Goal: Information Seeking & Learning: Understand process/instructions

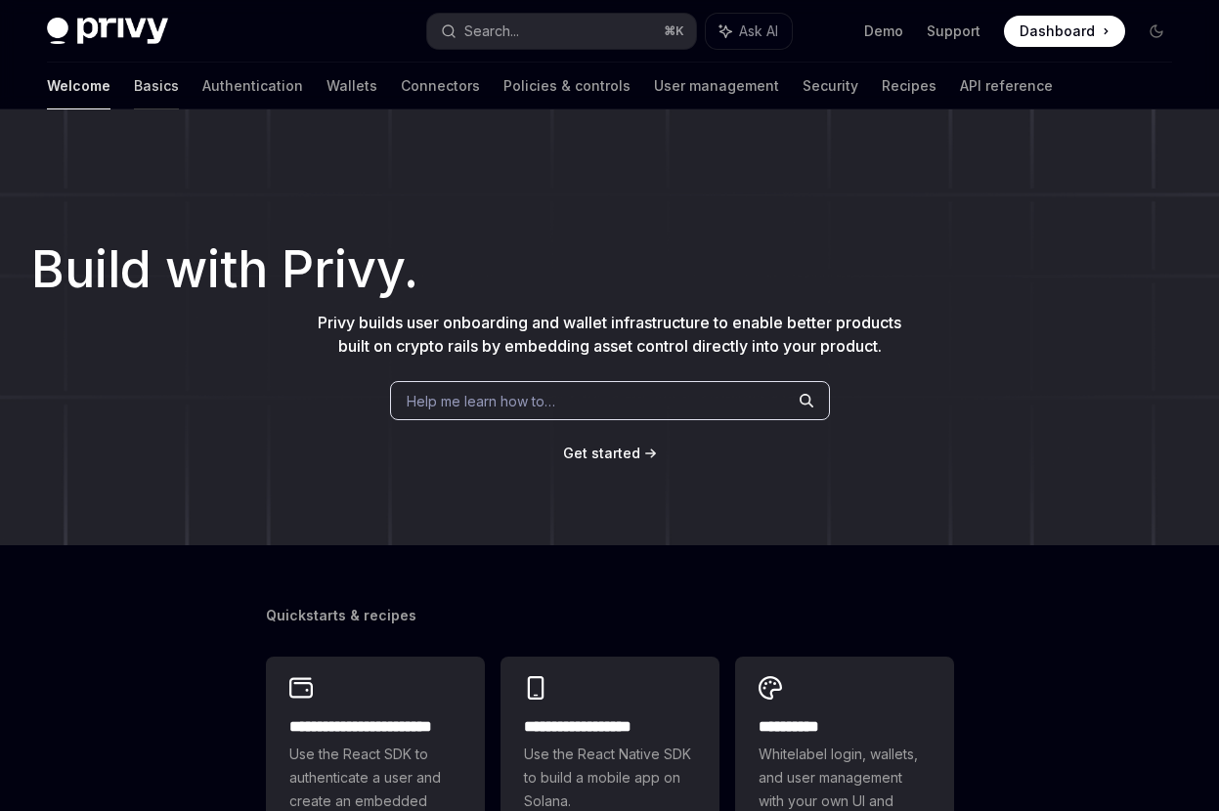
click at [134, 88] on link "Basics" at bounding box center [156, 86] width 45 height 47
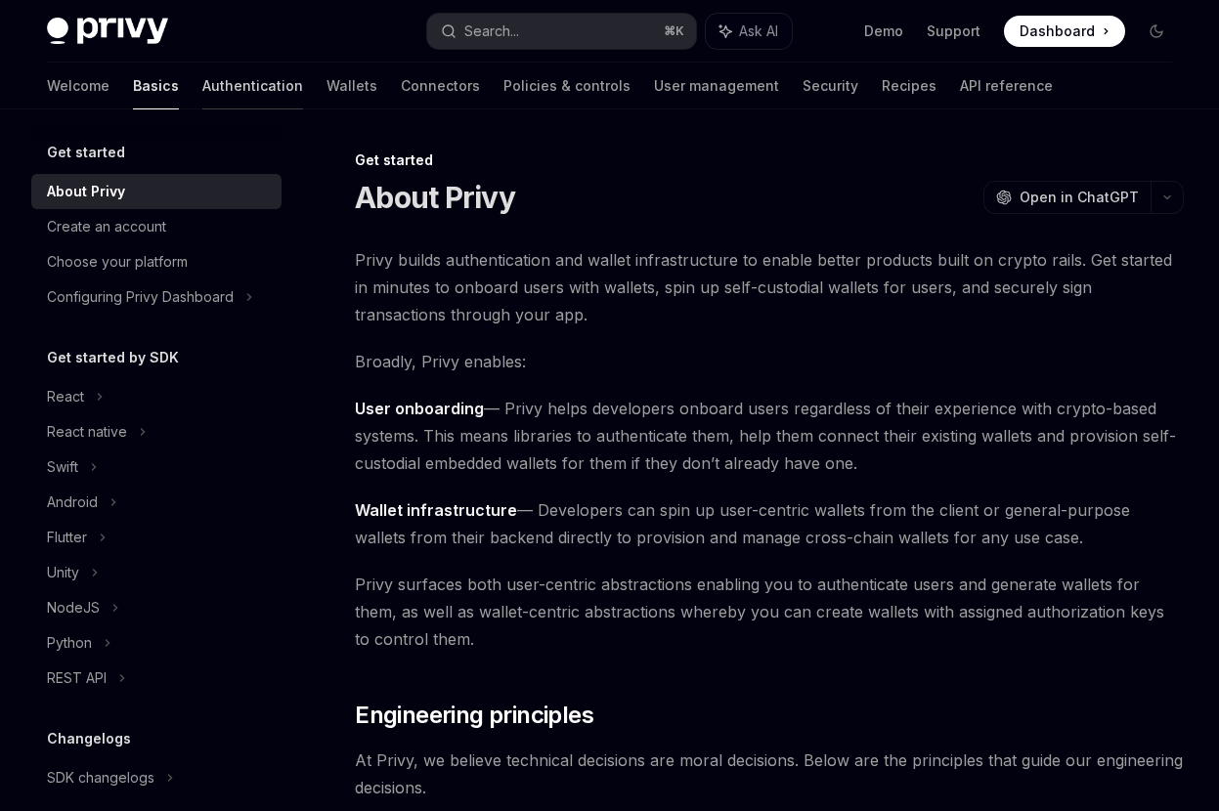
click at [202, 82] on link "Authentication" at bounding box center [252, 86] width 101 height 47
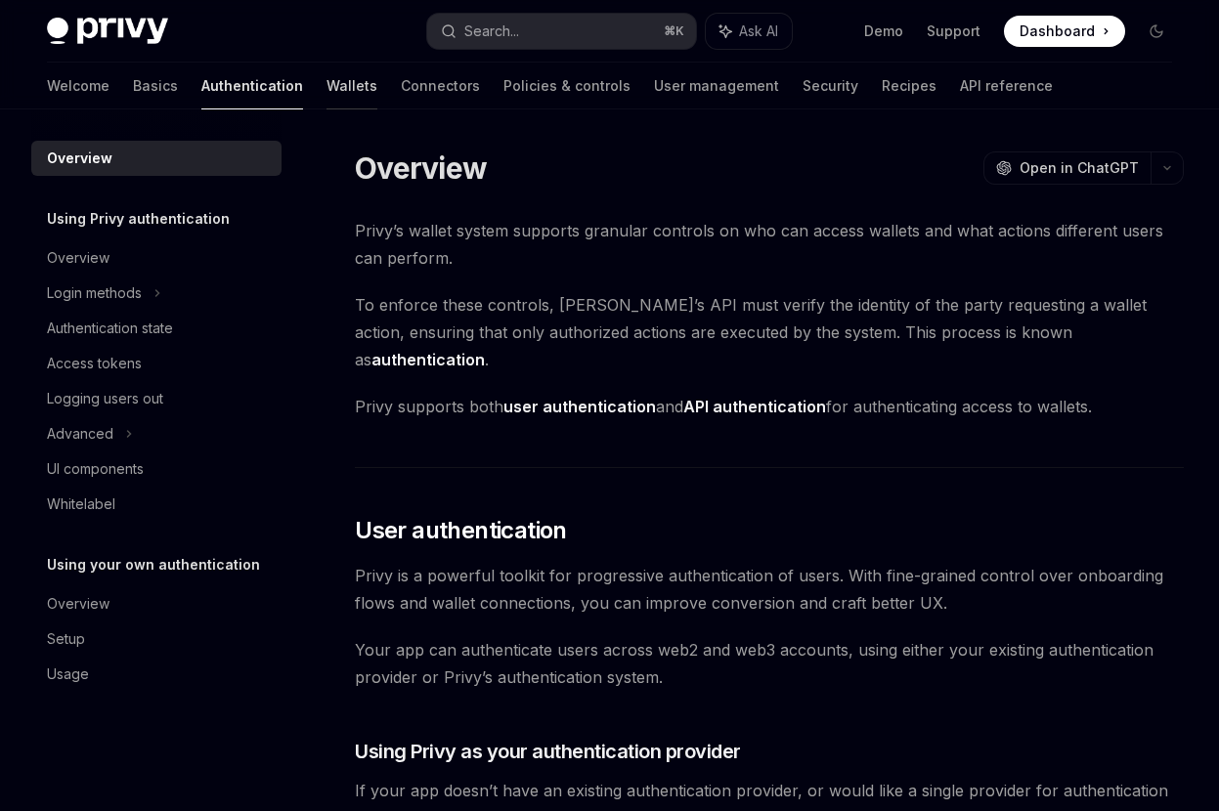
click at [326, 102] on link "Wallets" at bounding box center [351, 86] width 51 height 47
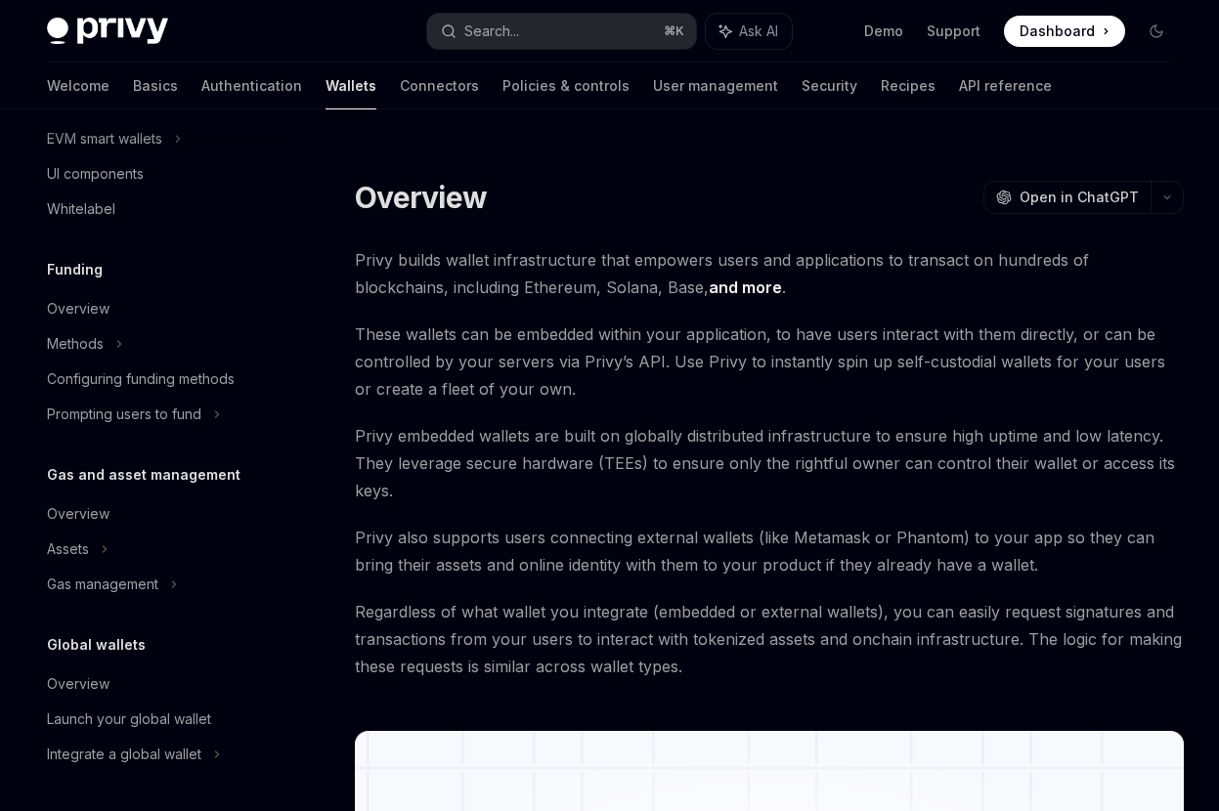
scroll to position [627, 0]
click at [151, 151] on div "Prompting users to fund" at bounding box center [104, 138] width 115 height 23
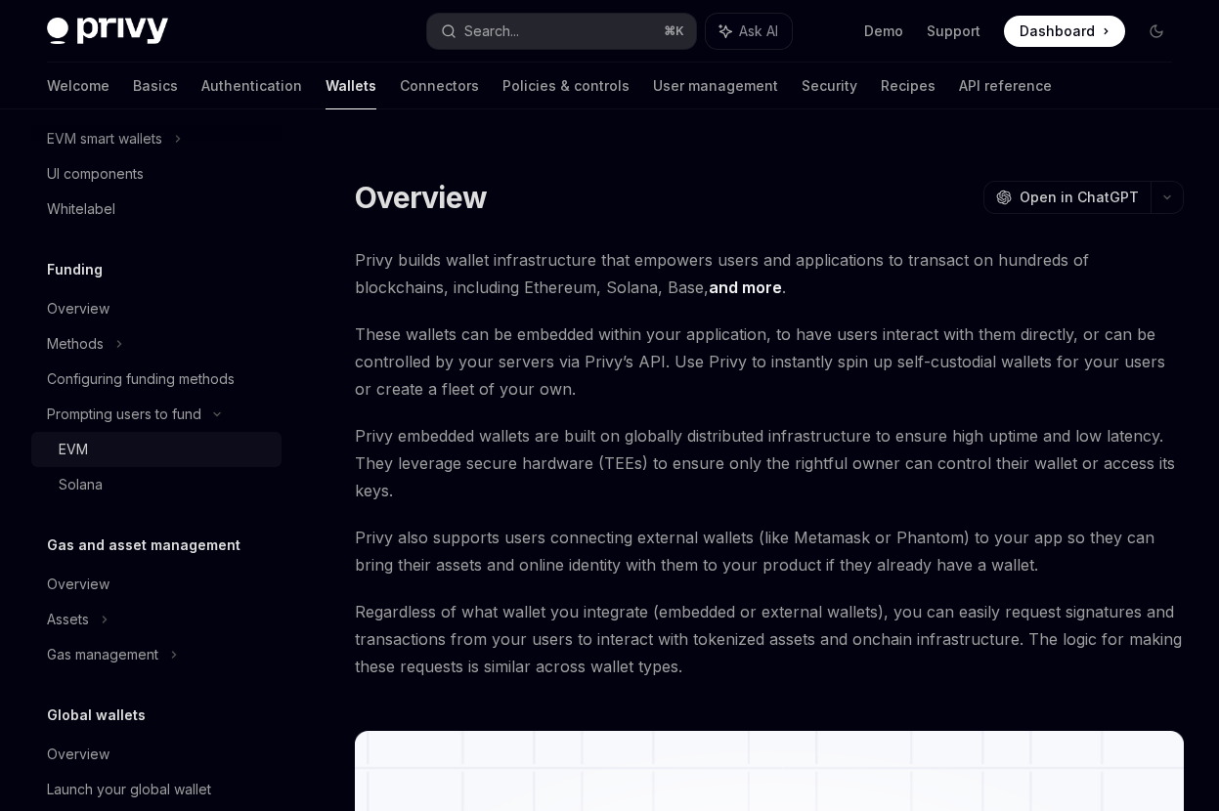
type textarea "*"
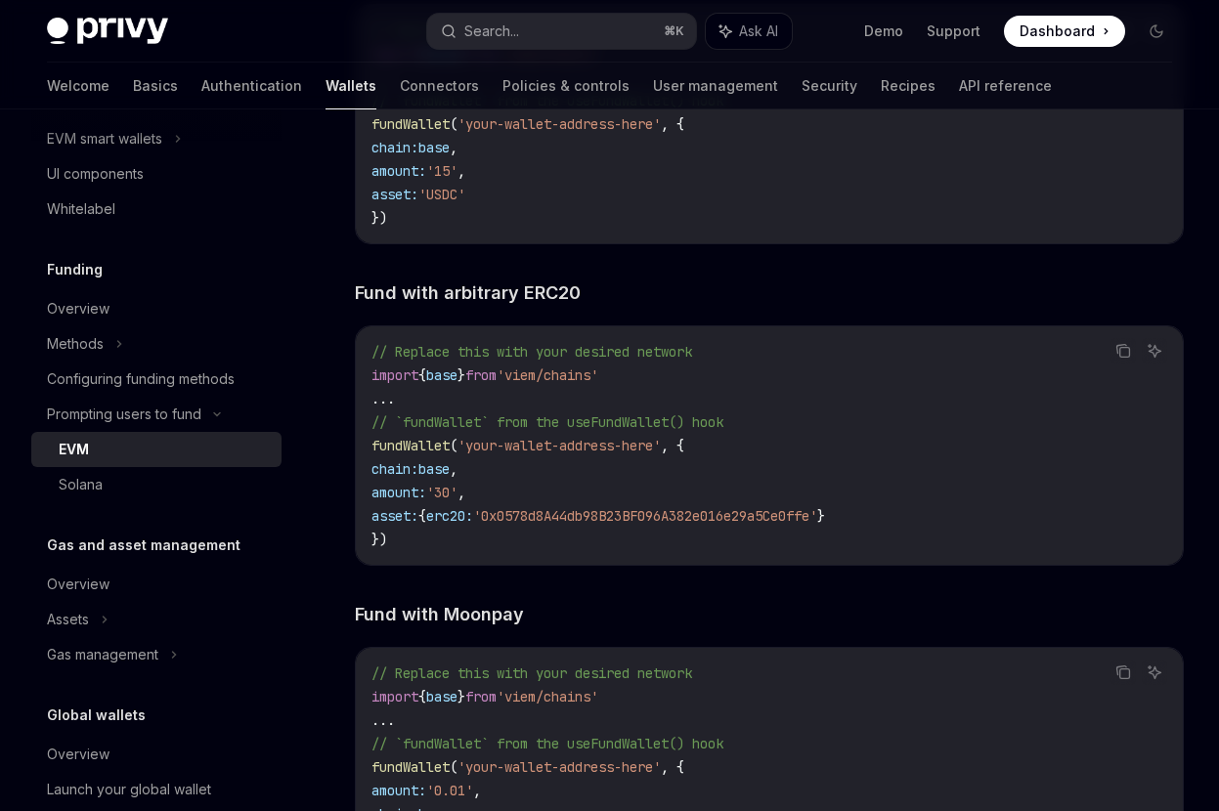
scroll to position [2931, 0]
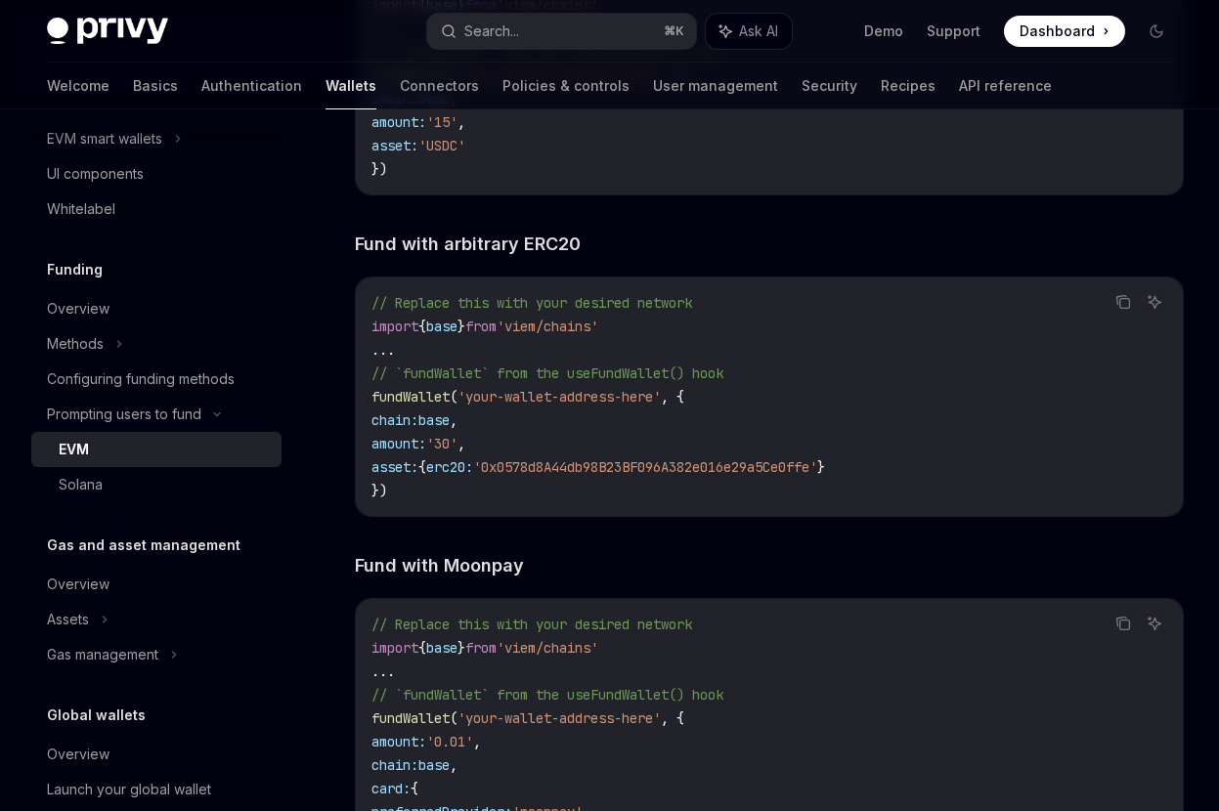
click at [497, 633] on span "// Replace this with your desired network" at bounding box center [531, 625] width 321 height 18
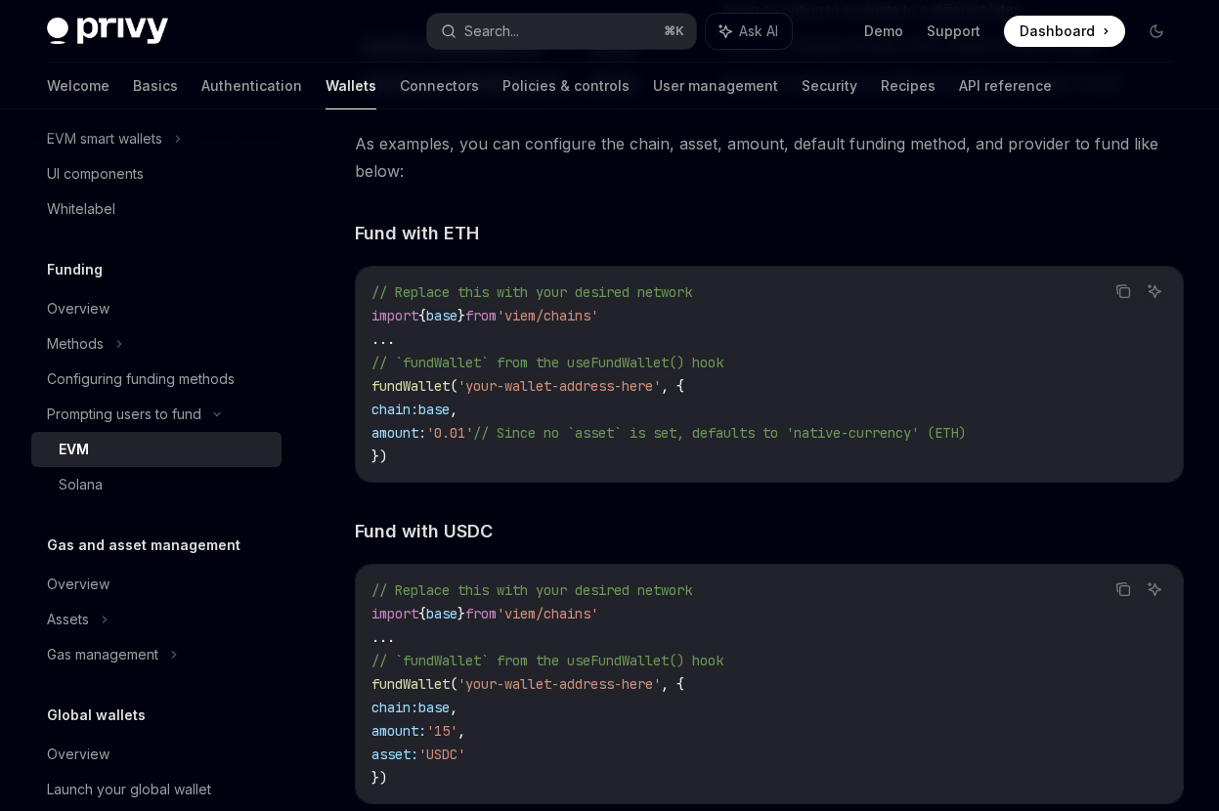
scroll to position [2319, 0]
